Goal: Transaction & Acquisition: Purchase product/service

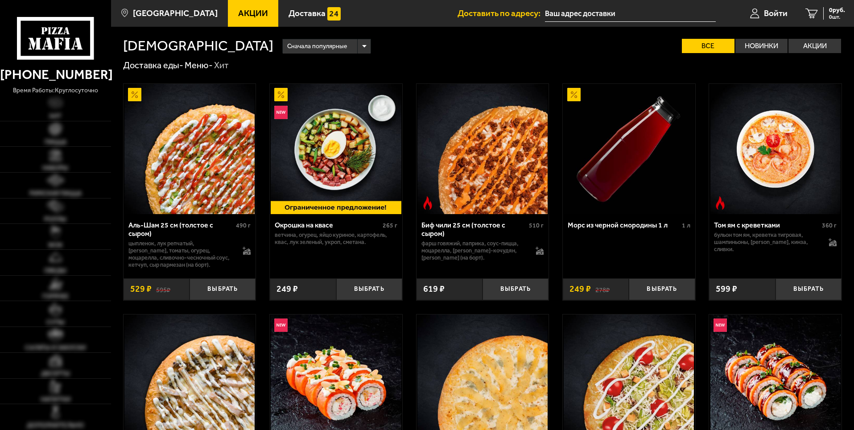
type input "[STREET_ADDRESS]"
click at [238, 11] on span "Акции" at bounding box center [253, 13] width 30 height 8
